Goal: Information Seeking & Learning: Learn about a topic

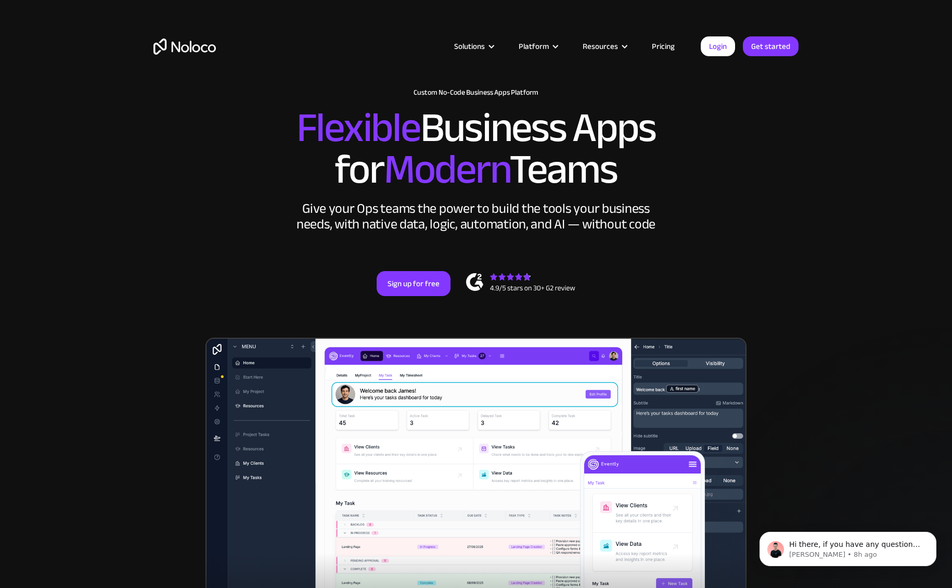
click at [666, 43] on link "Pricing" at bounding box center [663, 47] width 49 height 14
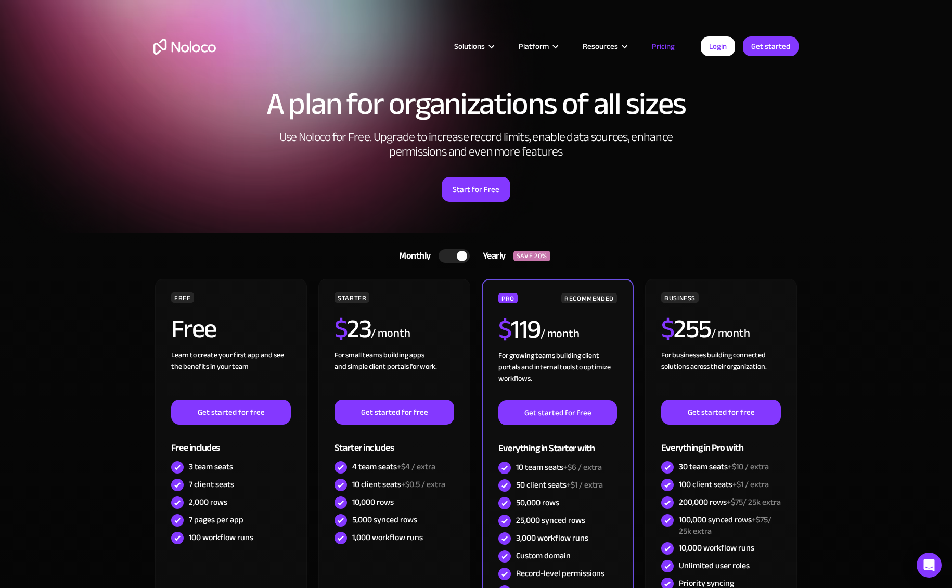
click at [462, 254] on div at bounding box center [462, 256] width 10 height 10
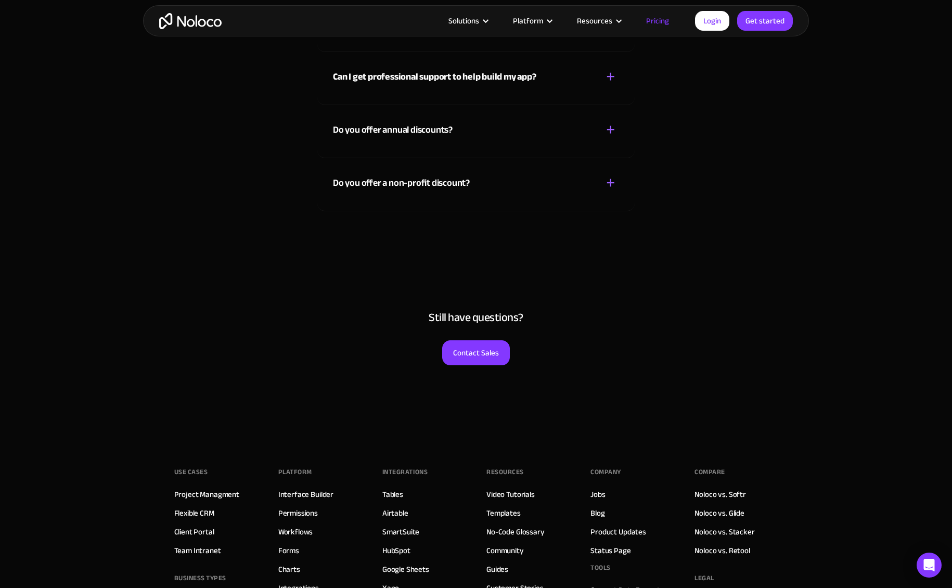
scroll to position [4957, 0]
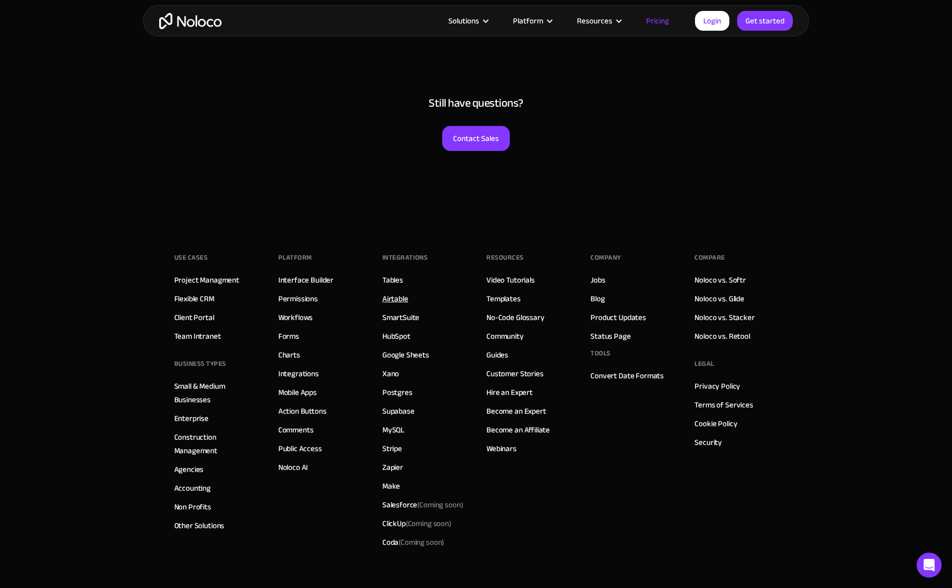
click at [393, 304] on link "Airtable" at bounding box center [395, 299] width 26 height 14
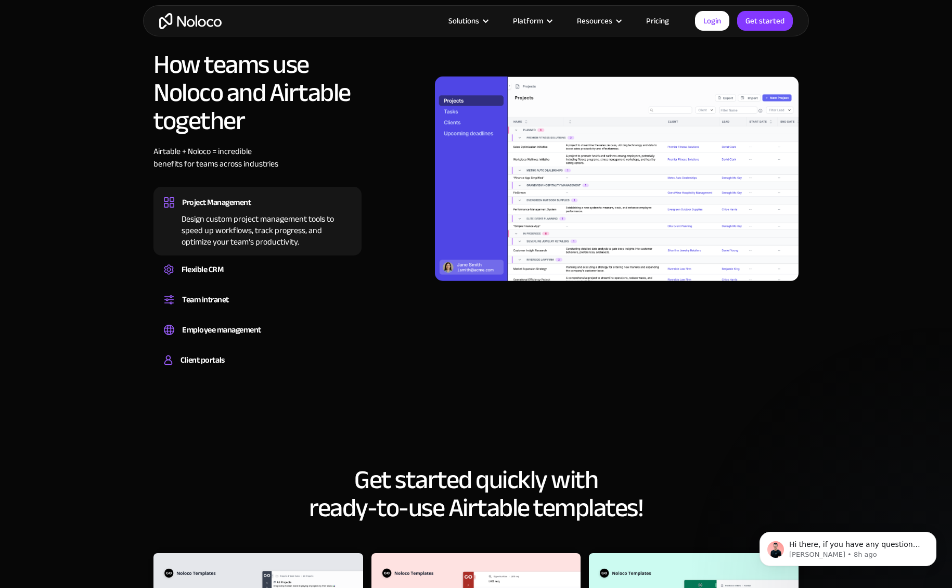
scroll to position [773, 0]
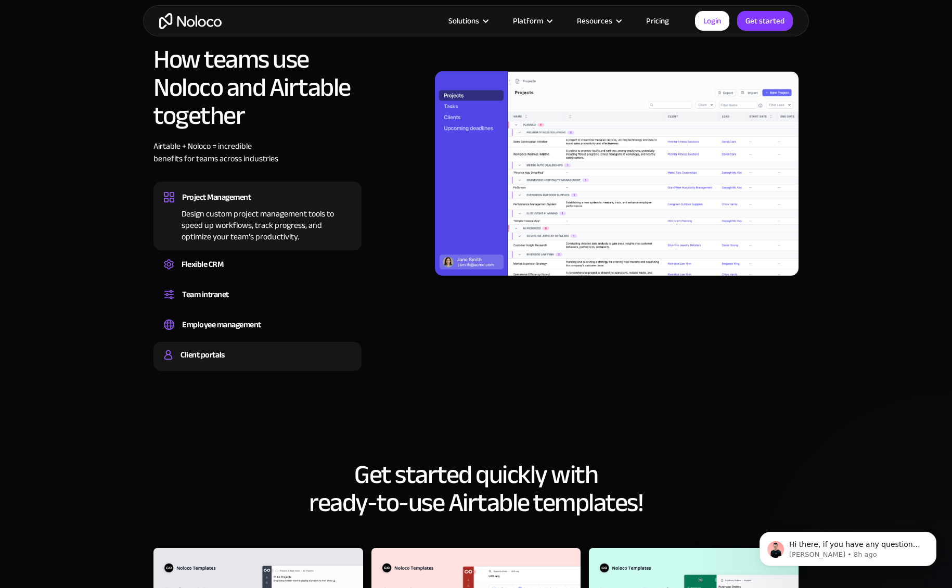
click at [282, 347] on div "Client portals" at bounding box center [257, 355] width 187 height 16
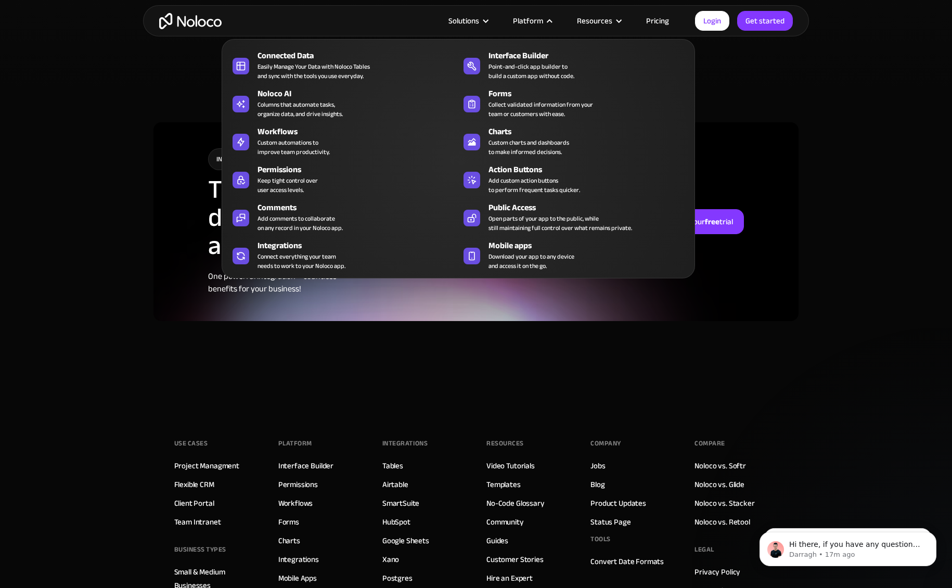
scroll to position [2407, 0]
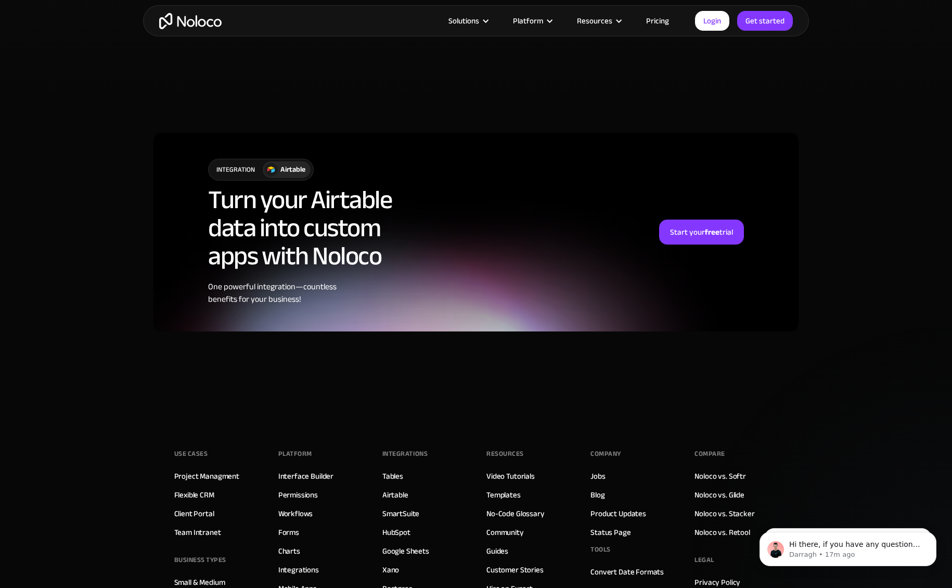
click at [666, 15] on link "Pricing" at bounding box center [657, 21] width 49 height 14
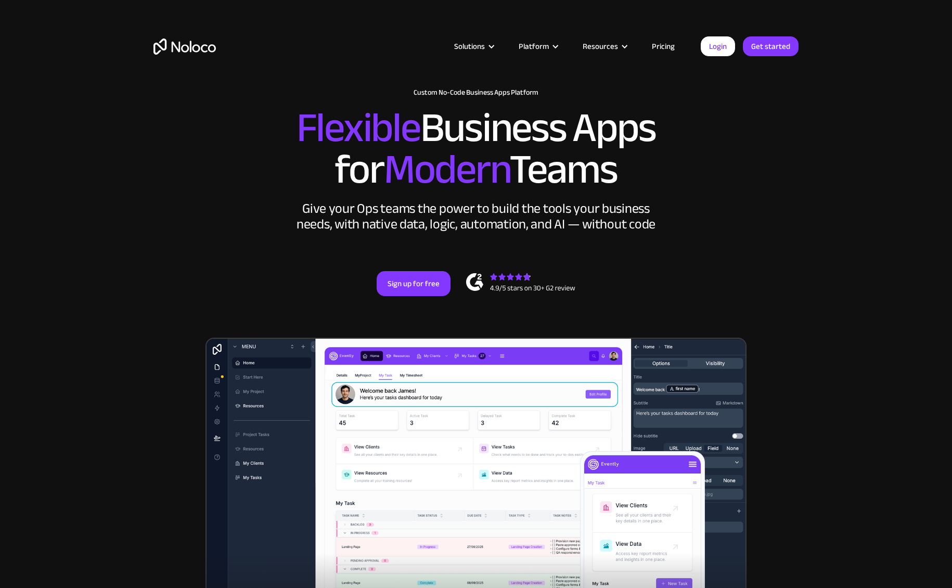
click at [660, 42] on link "Pricing" at bounding box center [663, 47] width 49 height 14
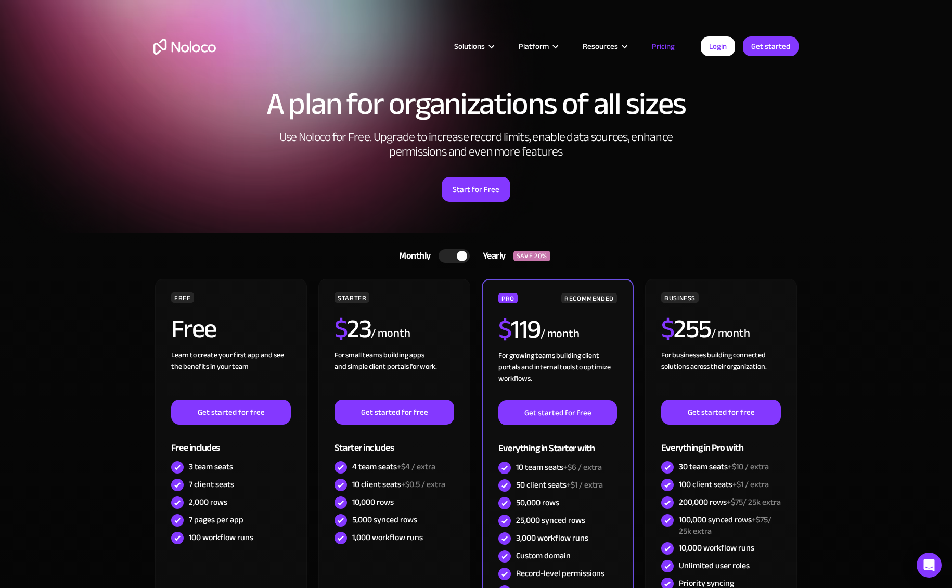
click at [453, 253] on div at bounding box center [453, 256] width 31 height 14
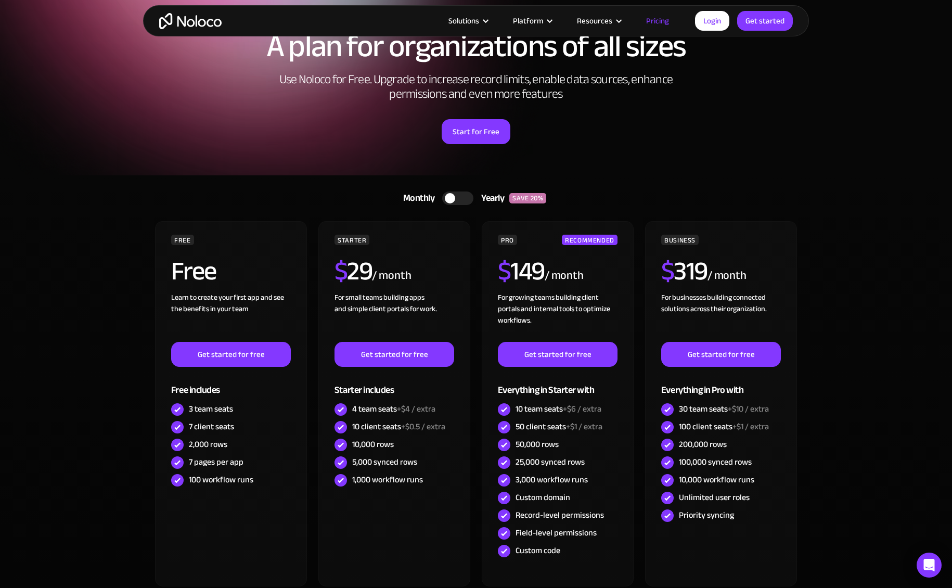
scroll to position [80, 0]
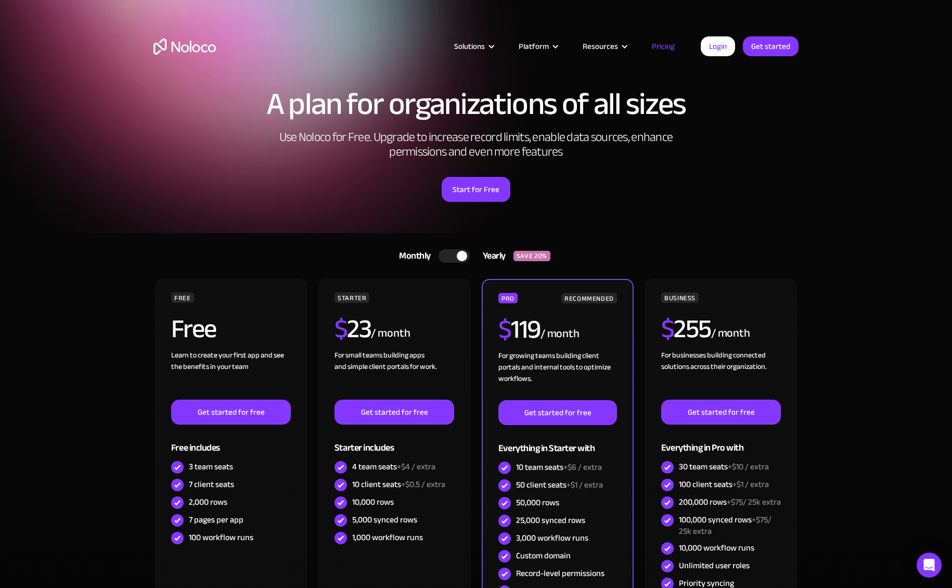
click at [461, 250] on div at bounding box center [453, 256] width 31 height 14
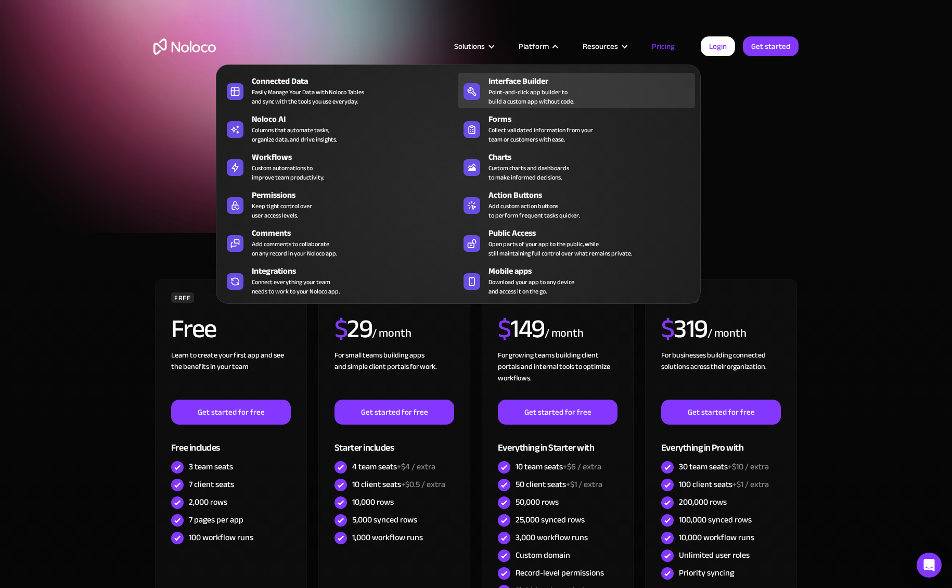
click at [544, 95] on div "Point-and-click app builder to build a custom app without code." at bounding box center [531, 96] width 86 height 19
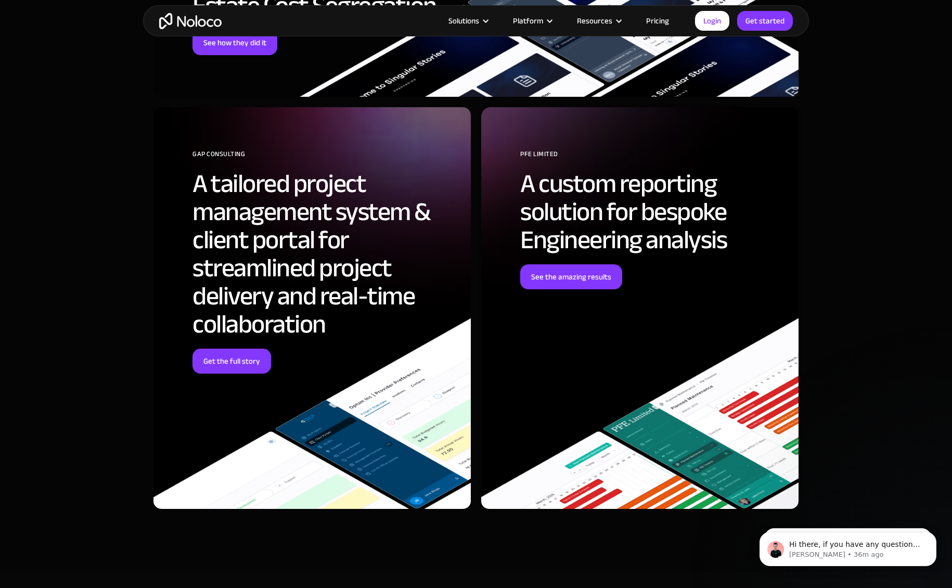
scroll to position [2805, 0]
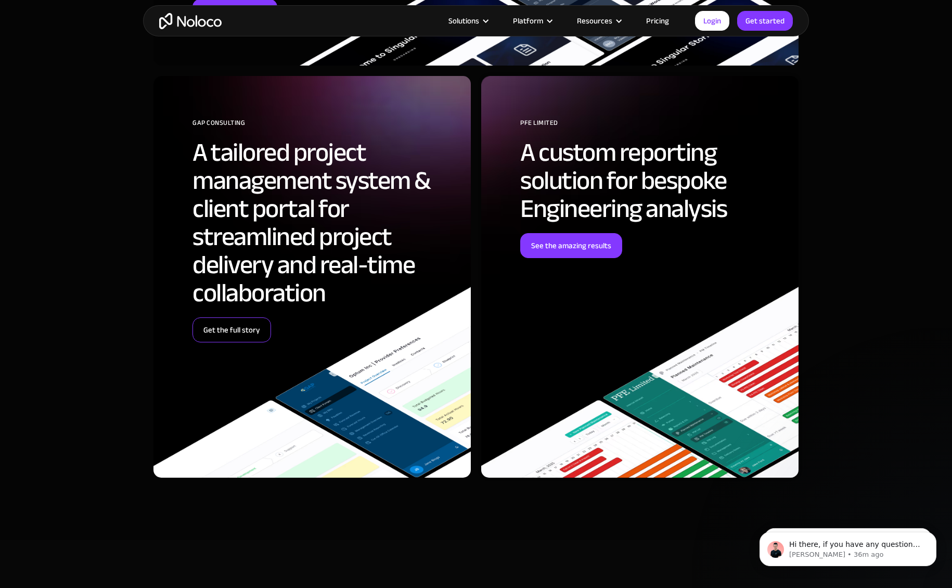
click at [263, 324] on link "Get the full story" at bounding box center [231, 329] width 79 height 25
